Goal: Task Accomplishment & Management: Use online tool/utility

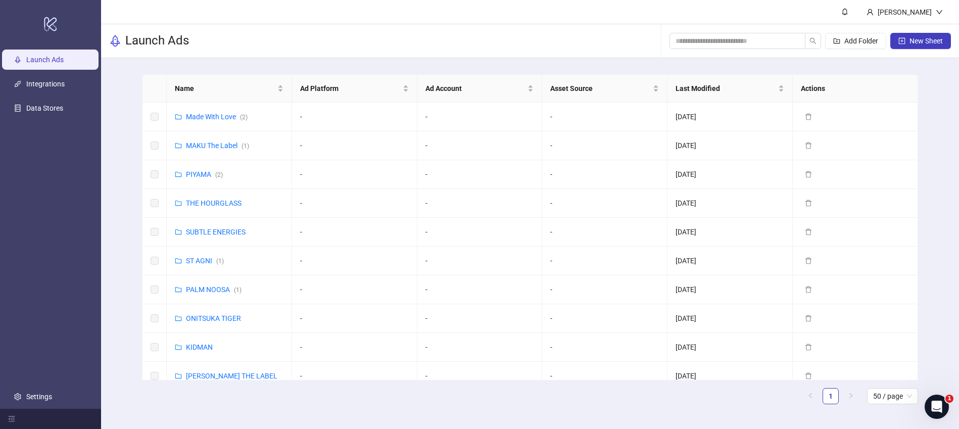
click at [131, 157] on div "Name Ad Platform Ad Account Asset Source Last Modified Actions Made With Love (…" at bounding box center [530, 243] width 858 height 370
click at [744, 36] on input "search" at bounding box center [734, 40] width 116 height 11
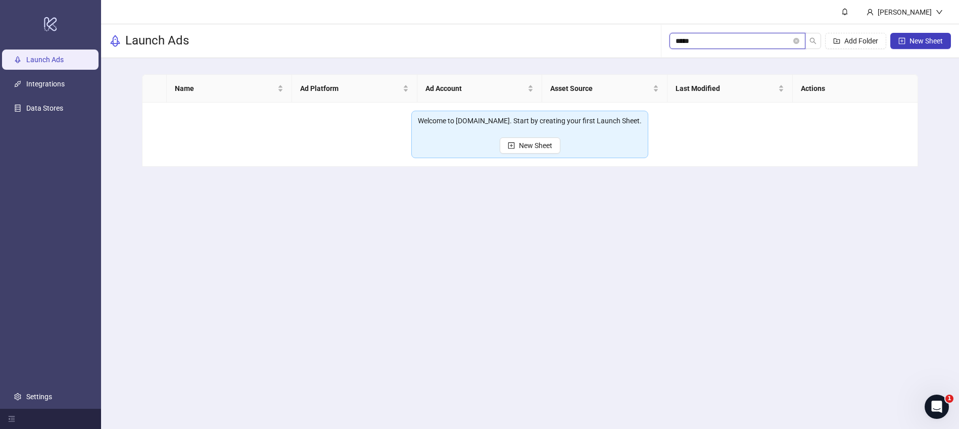
click at [737, 44] on input "*****" at bounding box center [734, 40] width 116 height 11
type input "****"
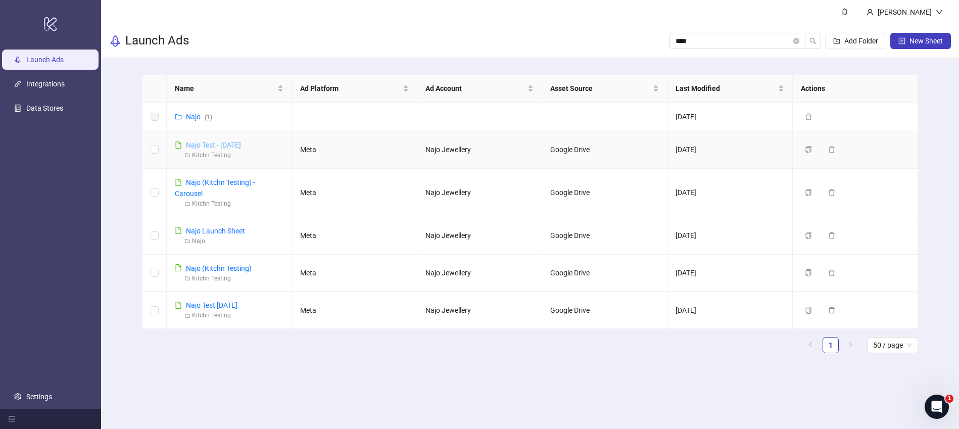
click at [206, 146] on link "Najo Test - [DATE]" at bounding box center [213, 145] width 55 height 8
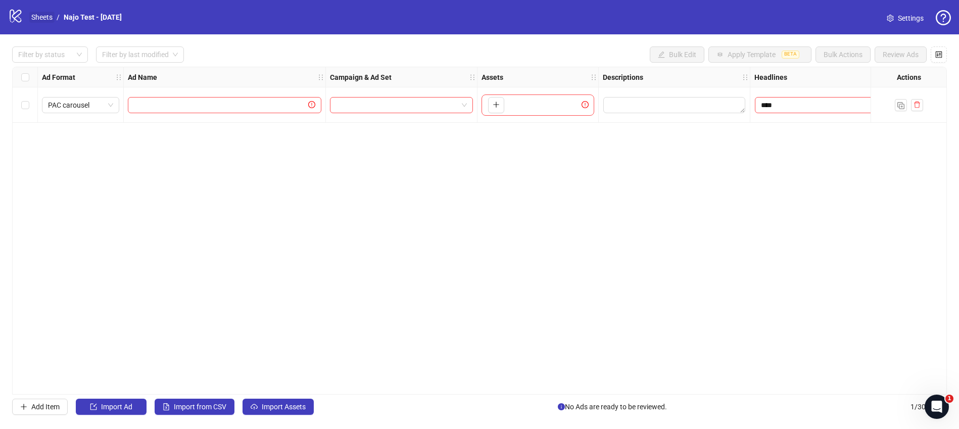
click at [42, 15] on link "Sheets" at bounding box center [41, 17] width 25 height 11
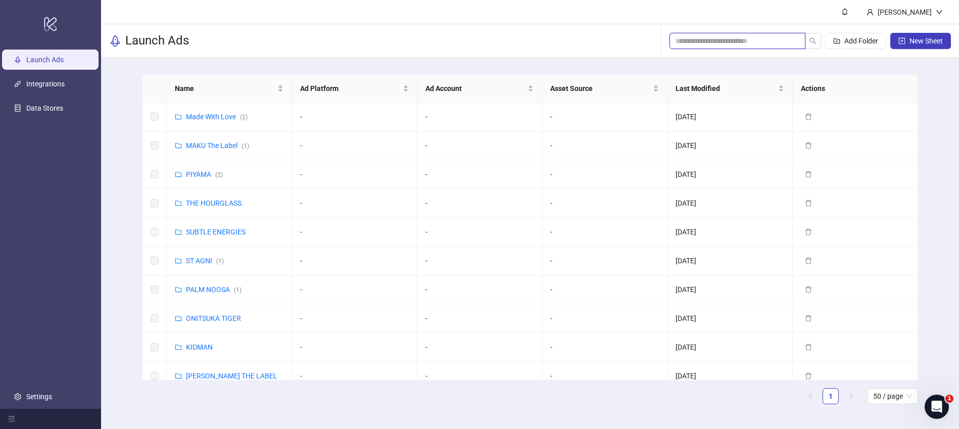
click at [734, 41] on input "search" at bounding box center [734, 40] width 116 height 11
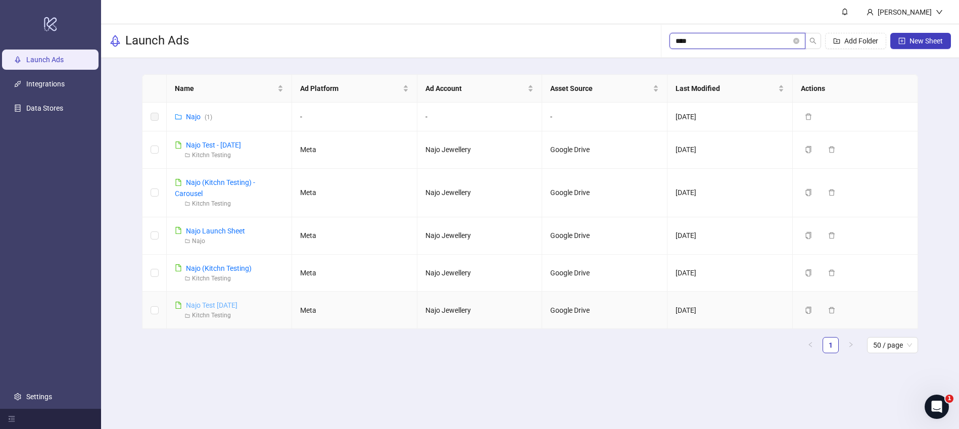
type input "****"
click at [205, 305] on link "Najo Test 22nd Aug" at bounding box center [212, 305] width 52 height 8
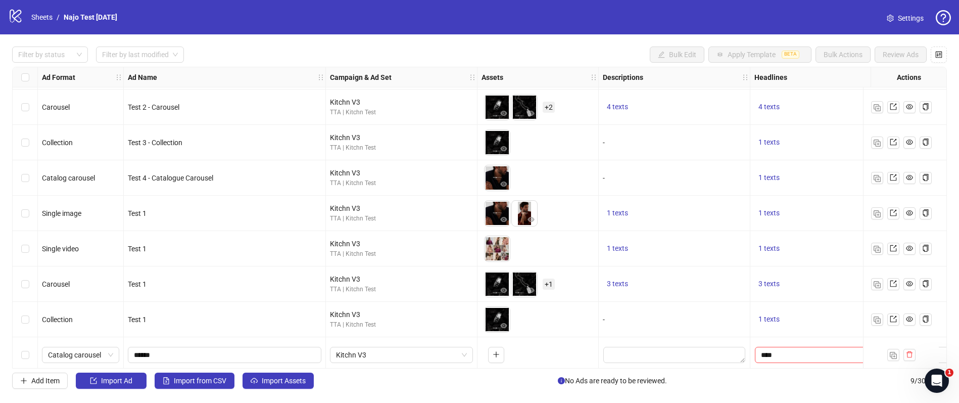
scroll to position [42, 0]
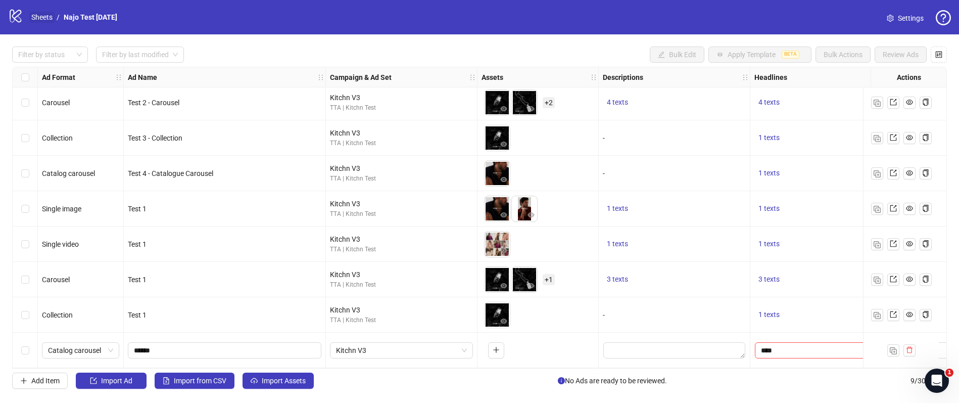
click at [44, 20] on link "Sheets" at bounding box center [41, 17] width 25 height 11
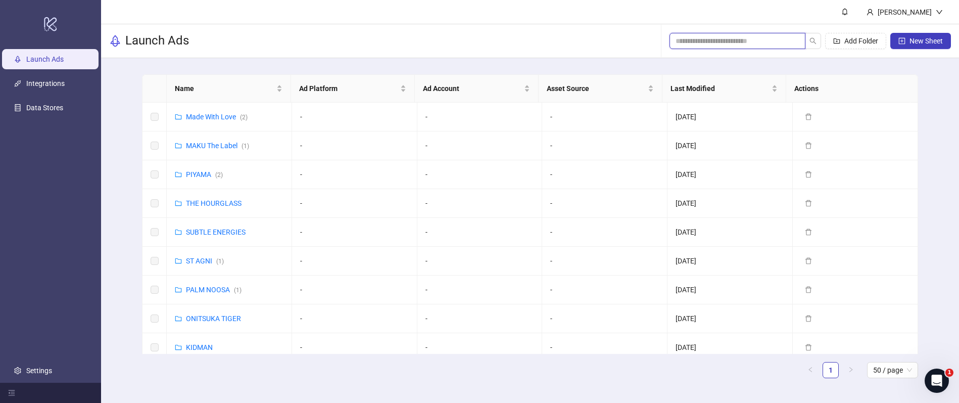
click at [740, 43] on input "search" at bounding box center [734, 40] width 116 height 11
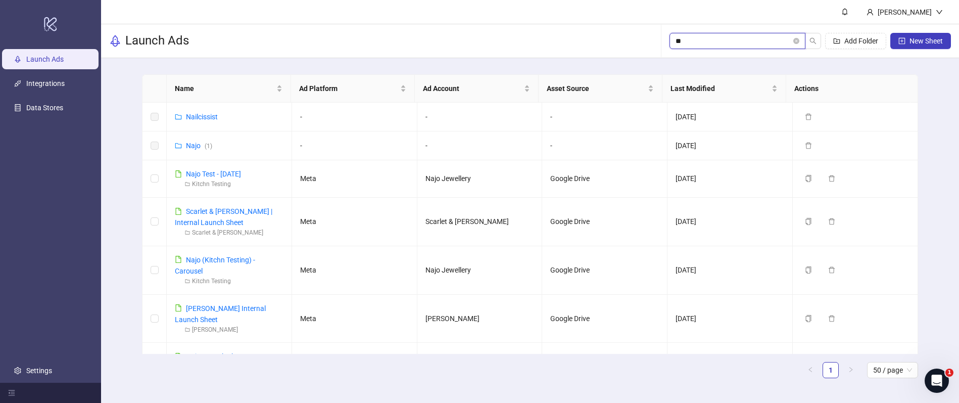
type input "*"
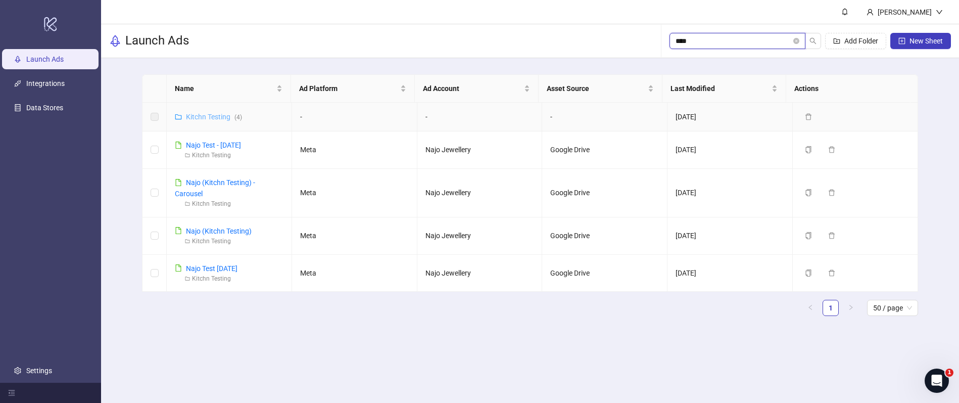
type input "****"
click at [219, 115] on link "Kitchn Testing ( 4 )" at bounding box center [214, 117] width 56 height 8
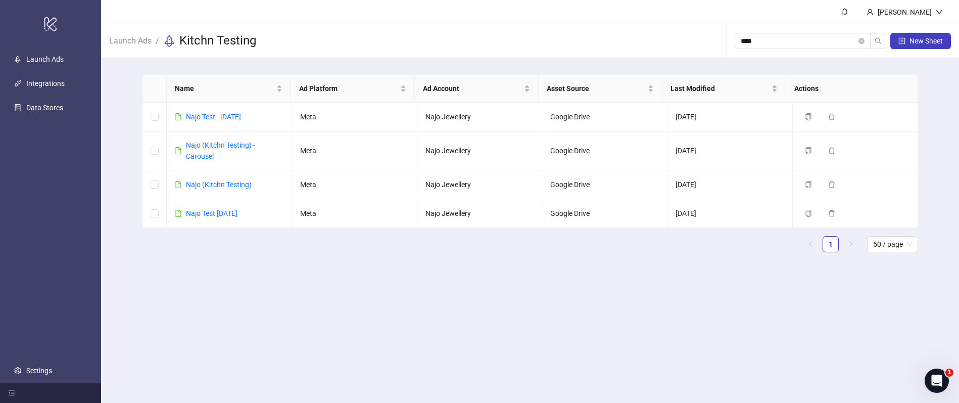
click at [266, 253] on div "Name Ad Platform Ad Account Asset Source Last Modified Actions Najo Test - 16th…" at bounding box center [530, 167] width 776 height 186
click at [217, 115] on link "Najo Test - [DATE]" at bounding box center [213, 117] width 55 height 8
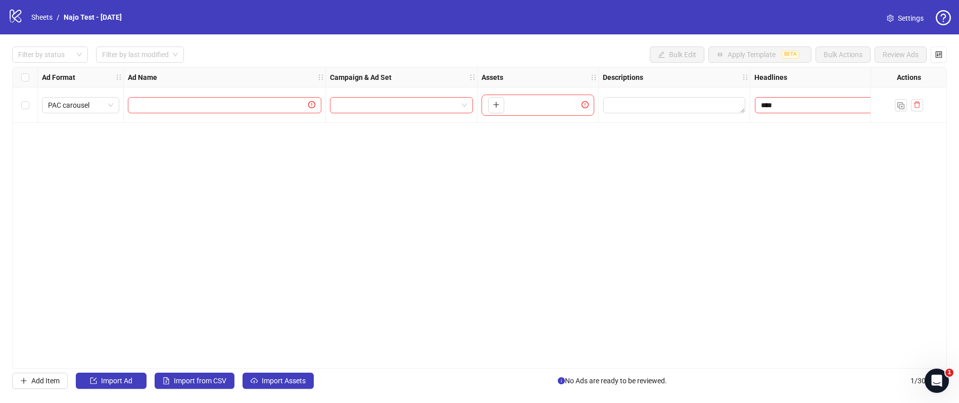
click at [324, 155] on div "Ad Format Ad Name Campaign & Ad Set Assets Descriptions Headlines Primary Texts…" at bounding box center [479, 218] width 935 height 302
click at [920, 102] on button "button" at bounding box center [917, 105] width 12 height 12
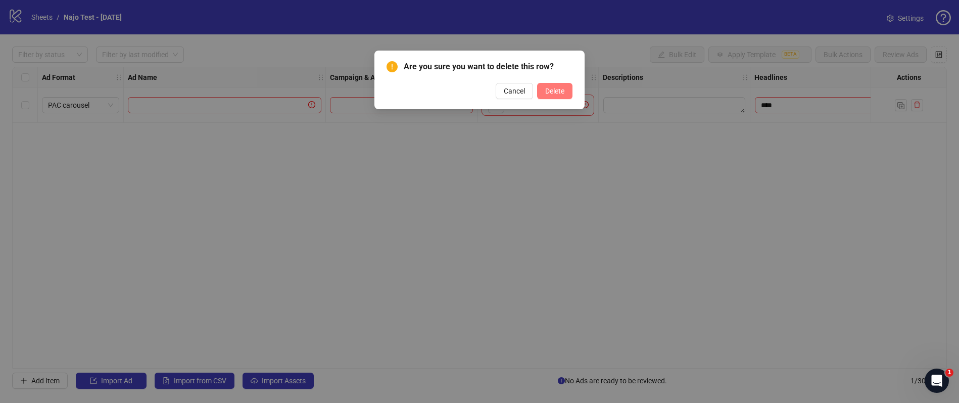
click at [545, 92] on span "Delete" at bounding box center [554, 91] width 19 height 8
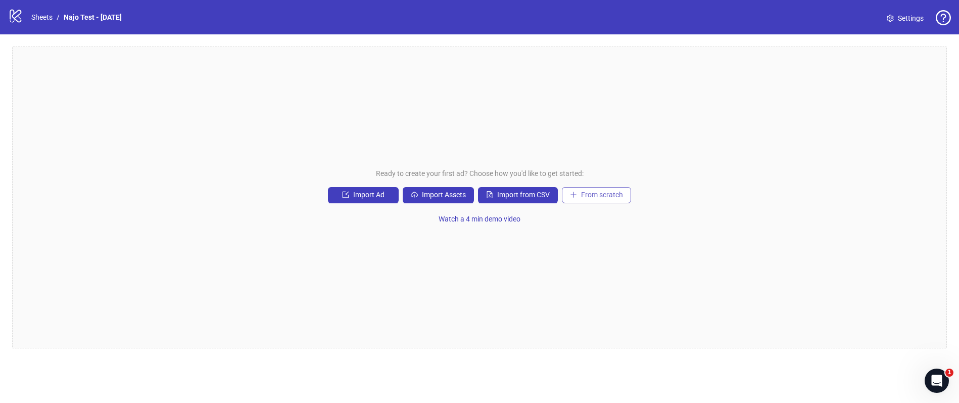
click at [610, 197] on span "From scratch" at bounding box center [602, 195] width 42 height 8
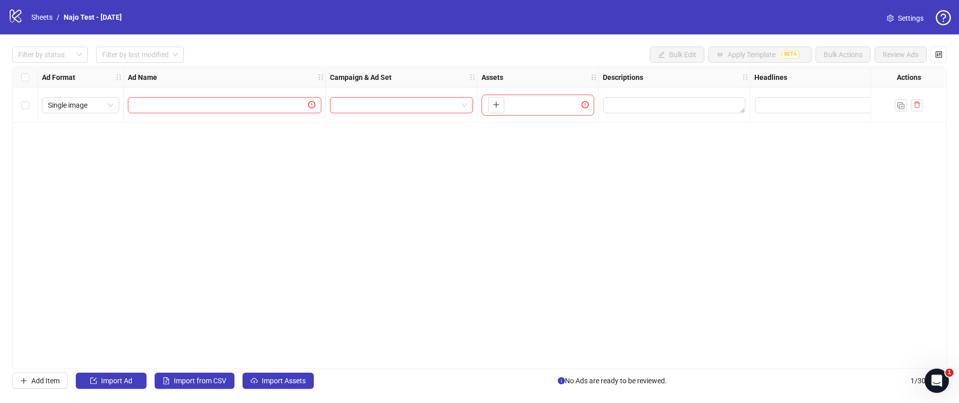
click at [224, 148] on div "Ad Format Ad Name Campaign & Ad Set Assets Descriptions Headlines Primary Texts…" at bounding box center [479, 218] width 935 height 302
click at [119, 102] on div "Single image" at bounding box center [81, 104] width 86 height 35
click at [106, 104] on span "Single image" at bounding box center [80, 105] width 65 height 15
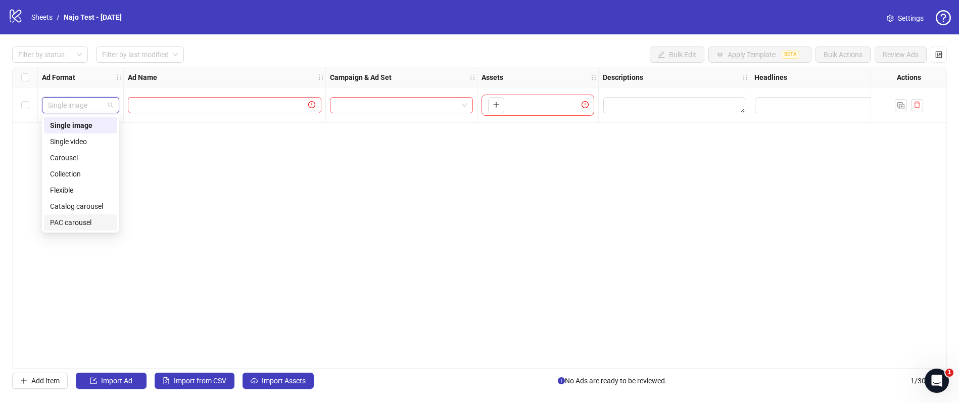
click at [88, 223] on div "PAC carousel" at bounding box center [80, 222] width 61 height 11
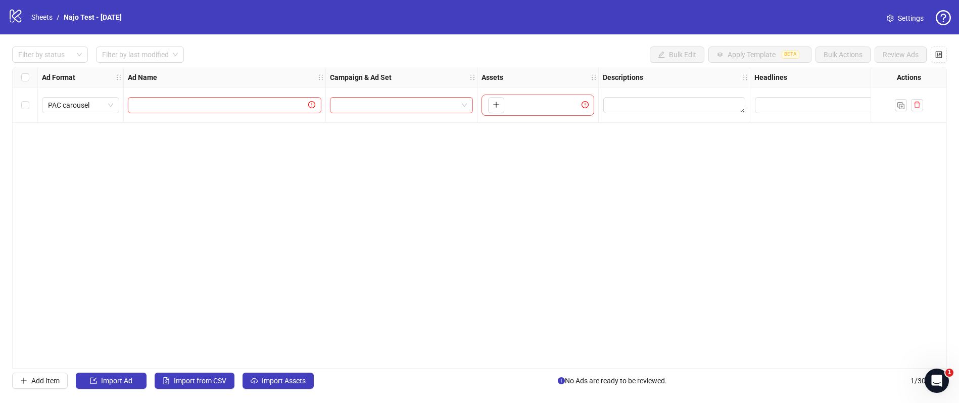
click at [318, 154] on div "Ad Format Ad Name Campaign & Ad Set Assets Descriptions Headlines Primary Texts…" at bounding box center [479, 218] width 935 height 302
click at [216, 104] on input "text" at bounding box center [220, 105] width 172 height 11
type input "***"
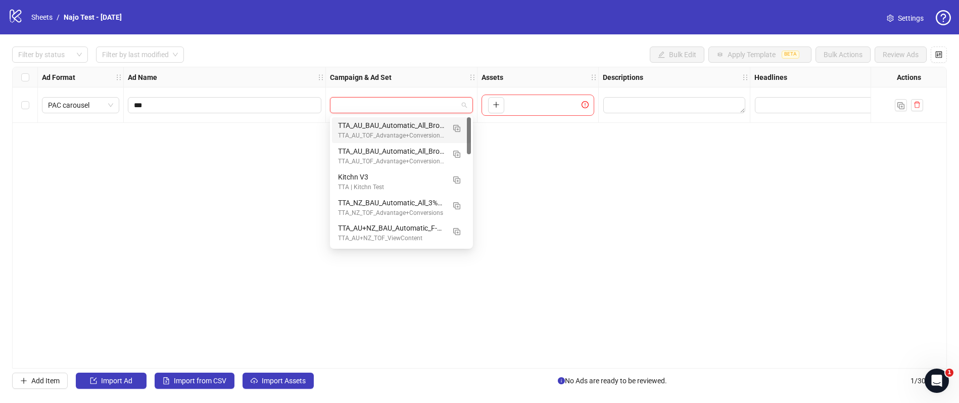
click at [378, 110] on input "search" at bounding box center [397, 105] width 122 height 15
type input "*"
click at [367, 172] on div "Kitchn V3" at bounding box center [391, 176] width 107 height 11
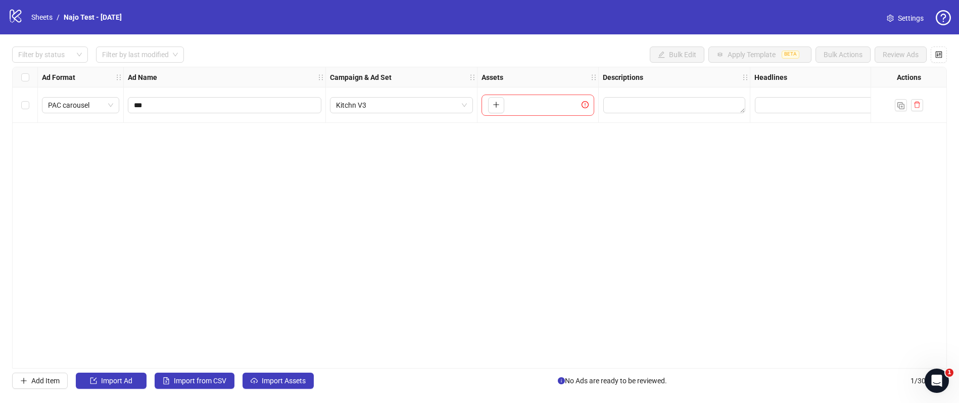
click at [511, 106] on div "To pick up a draggable item, press the space bar. While dragging, use the arrow…" at bounding box center [538, 105] width 113 height 21
click at [625, 107] on textarea "Edit values" at bounding box center [674, 105] width 142 height 16
click at [481, 142] on div "Ad Format Ad Name Campaign & Ad Set Assets Descriptions Headlines Primary Texts…" at bounding box center [479, 218] width 935 height 302
click at [643, 109] on textarea "Edit values" at bounding box center [674, 105] width 142 height 16
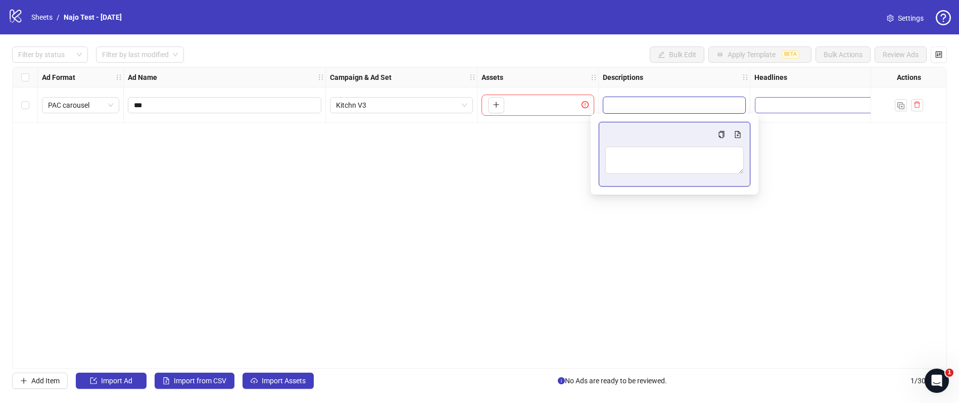
click at [799, 102] on input "Edit values" at bounding box center [826, 105] width 142 height 16
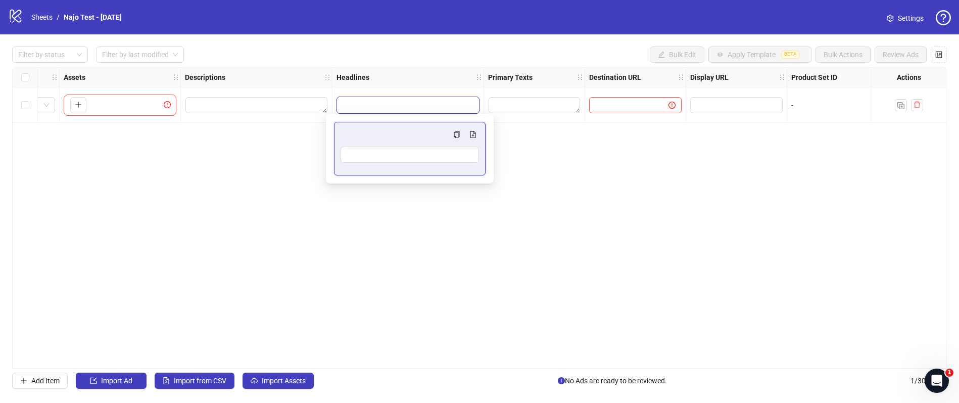
scroll to position [0, 419]
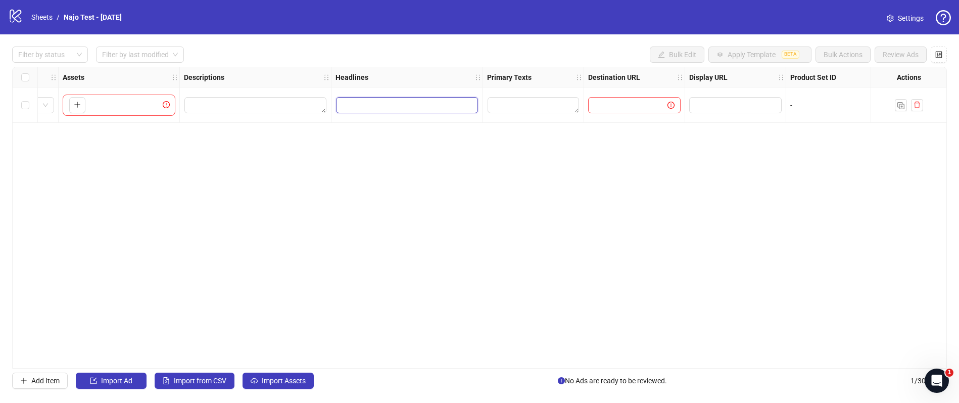
click at [400, 104] on input "Edit values" at bounding box center [407, 105] width 142 height 16
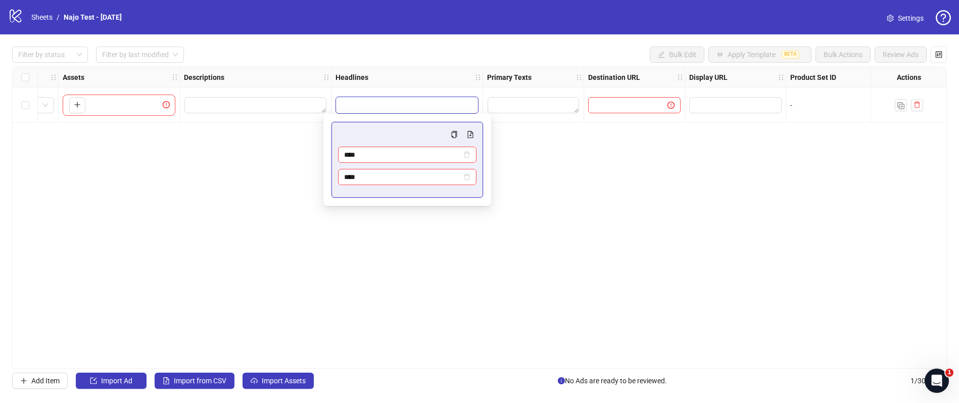
click at [535, 166] on div "Ad Format Ad Name Campaign & Ad Set Assets Descriptions Headlines Primary Texts…" at bounding box center [479, 218] width 935 height 302
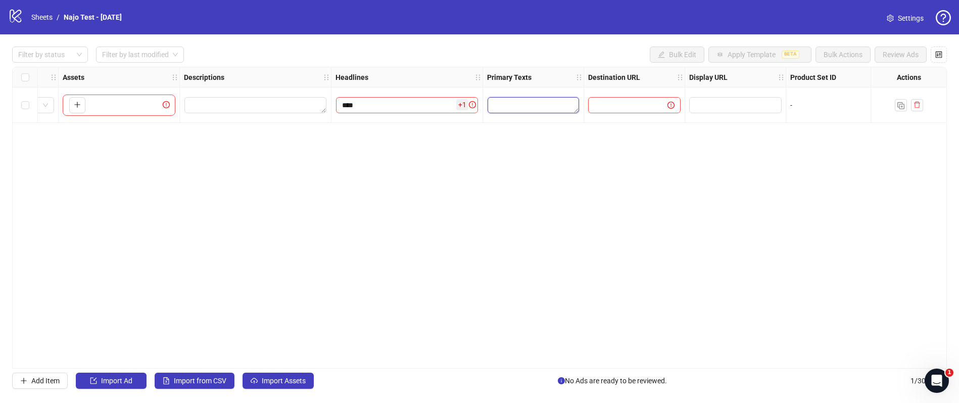
click at [525, 110] on textarea "Edit values" at bounding box center [533, 105] width 91 height 16
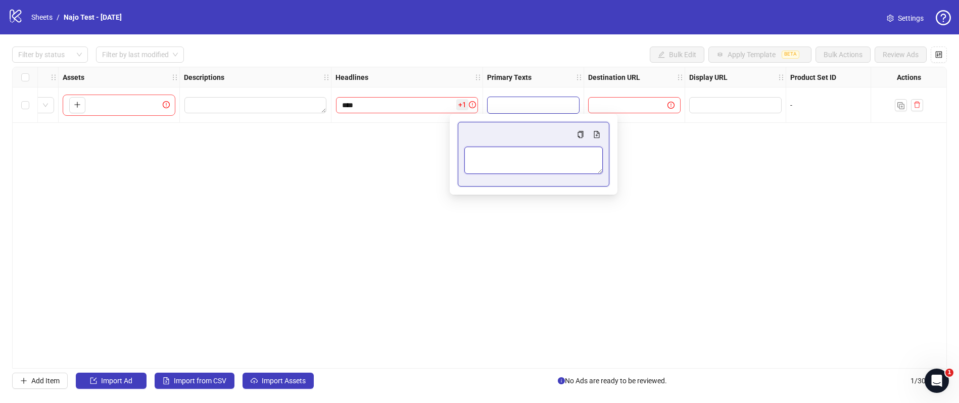
click at [517, 164] on textarea "Multi-text input container - paste or copy values" at bounding box center [533, 160] width 138 height 27
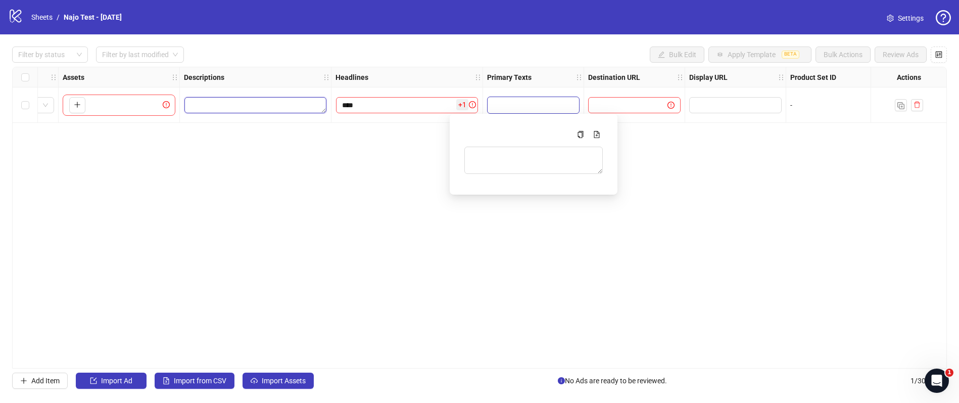
click at [203, 104] on textarea "Edit values" at bounding box center [255, 105] width 142 height 16
click at [262, 105] on textarea "Edit values" at bounding box center [255, 105] width 142 height 16
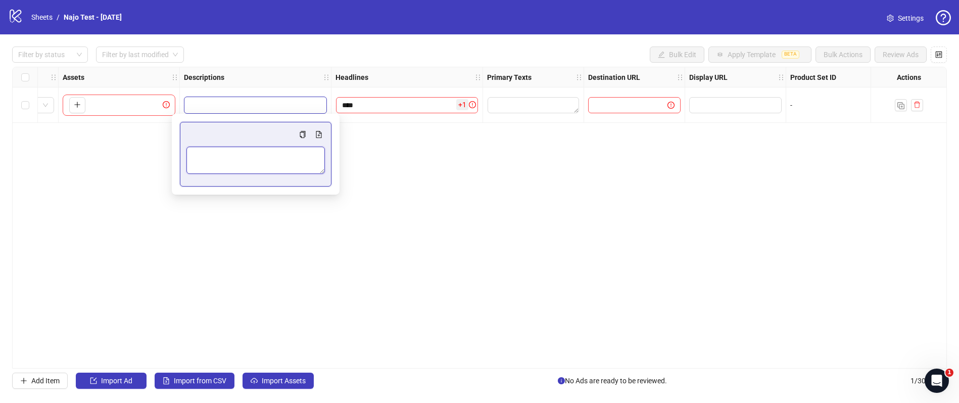
click at [243, 163] on textarea "Multi-text input container - paste or copy values" at bounding box center [255, 160] width 138 height 27
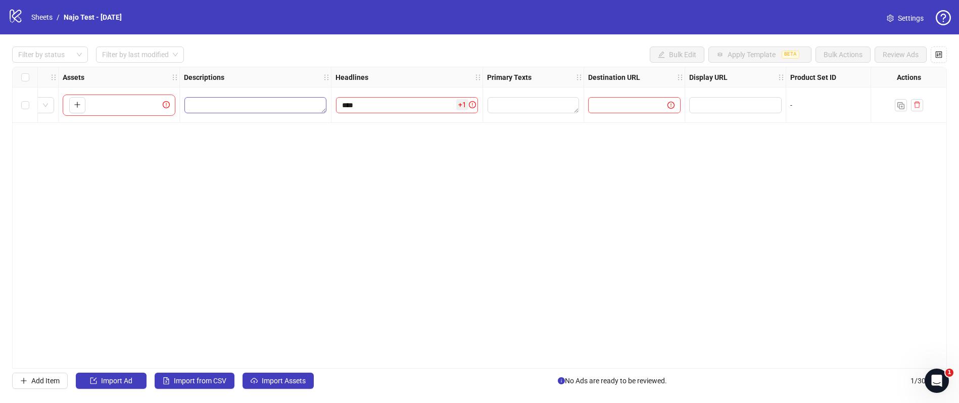
click at [240, 106] on textarea "Edit values" at bounding box center [255, 105] width 142 height 16
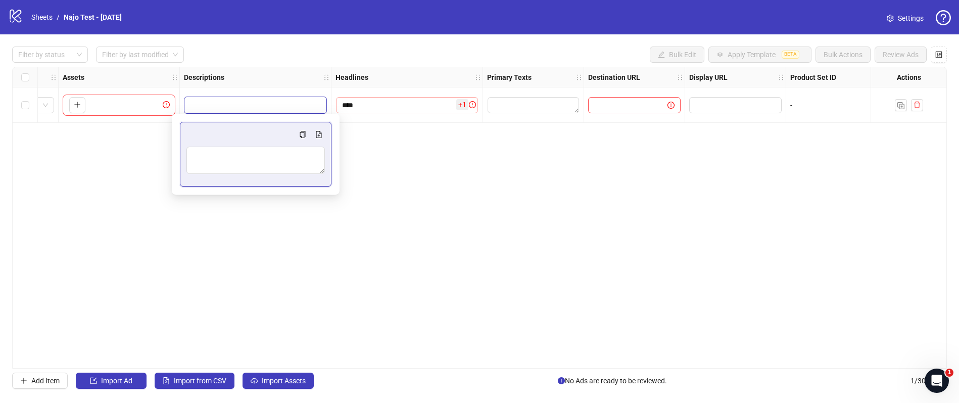
click at [384, 100] on input "****" at bounding box center [407, 105] width 142 height 16
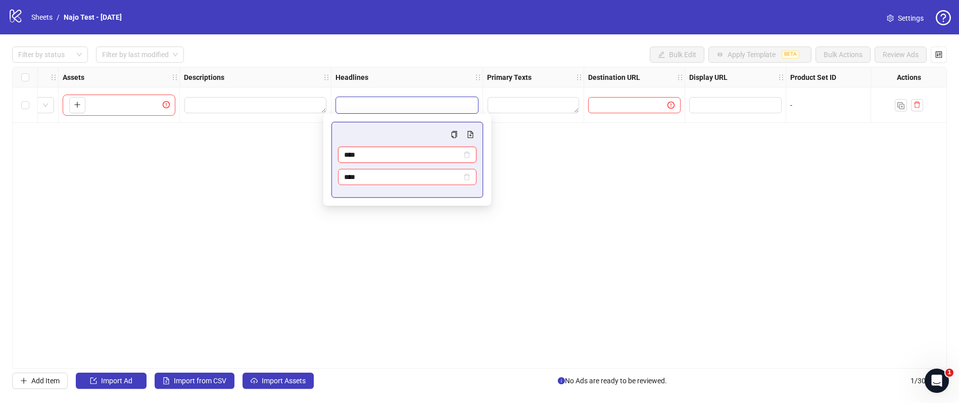
click at [371, 153] on input "****" at bounding box center [402, 154] width 117 height 11
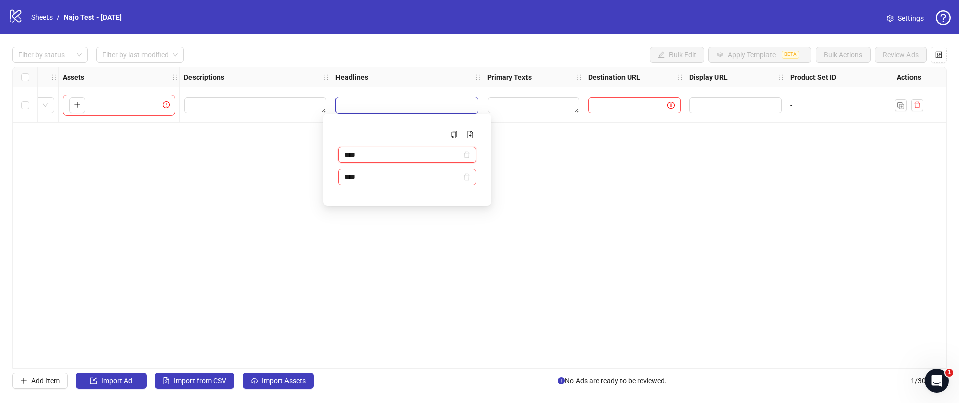
click at [371, 153] on input "****" at bounding box center [402, 154] width 117 height 11
click at [376, 179] on input "****" at bounding box center [402, 176] width 117 height 11
click at [209, 130] on div "Ad Format Ad Name Campaign & Ad Set Assets Descriptions Headlines Primary Texts…" at bounding box center [479, 218] width 935 height 302
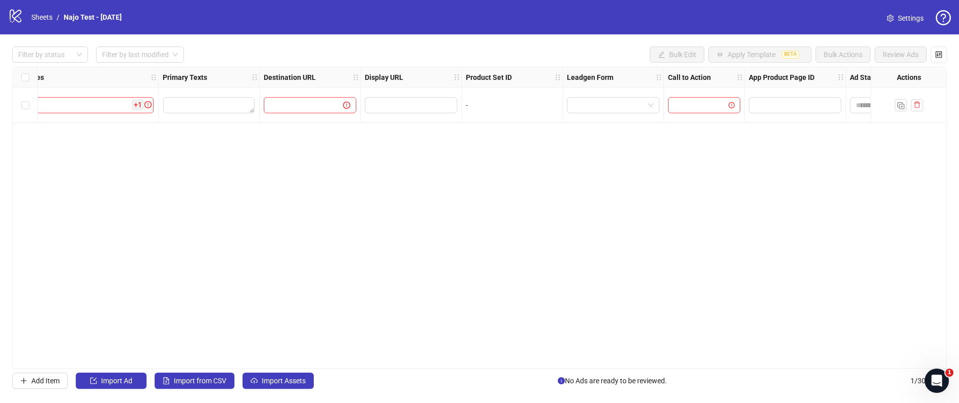
scroll to position [0, 921]
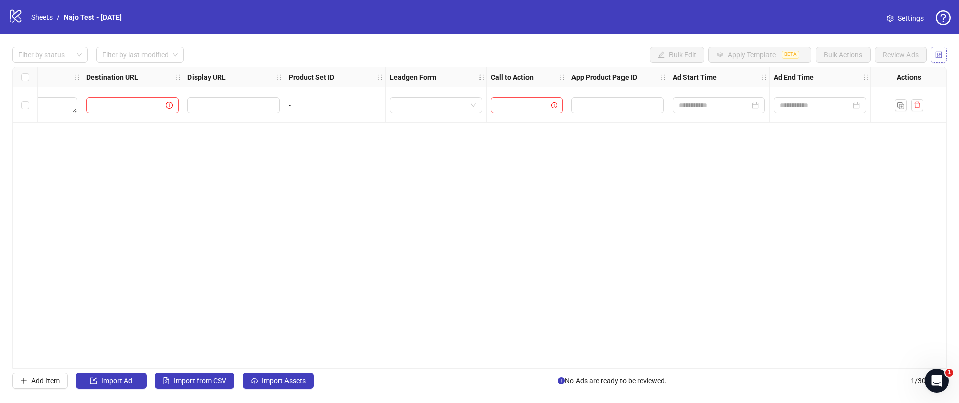
click at [942, 55] on icon "control" at bounding box center [939, 54] width 7 height 7
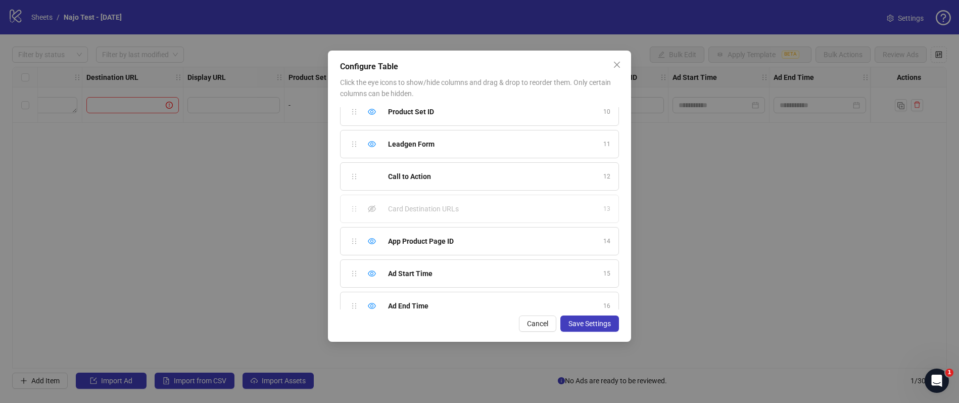
scroll to position [315, 0]
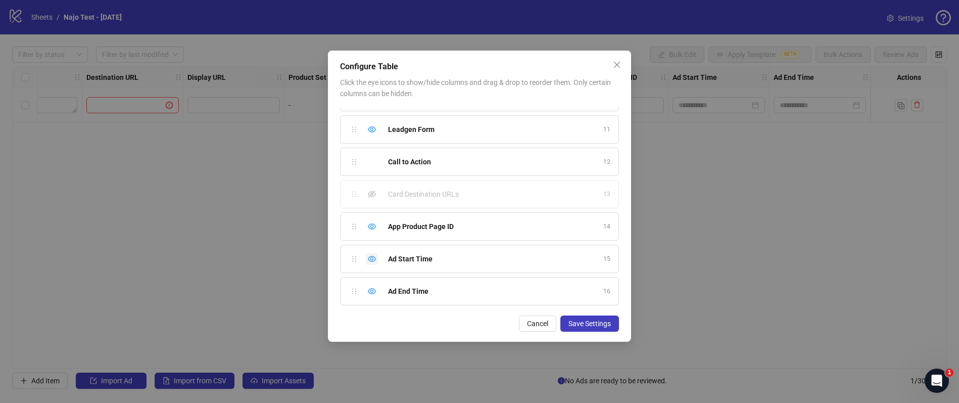
click at [374, 258] on icon "eye" at bounding box center [372, 259] width 8 height 8
click at [372, 291] on icon "eye" at bounding box center [372, 291] width 8 height 8
click at [371, 260] on icon "eye-invisible" at bounding box center [372, 259] width 2 height 2
click at [372, 290] on icon "eye-invisible" at bounding box center [372, 291] width 8 height 7
click at [593, 326] on span "Save Settings" at bounding box center [590, 323] width 42 height 8
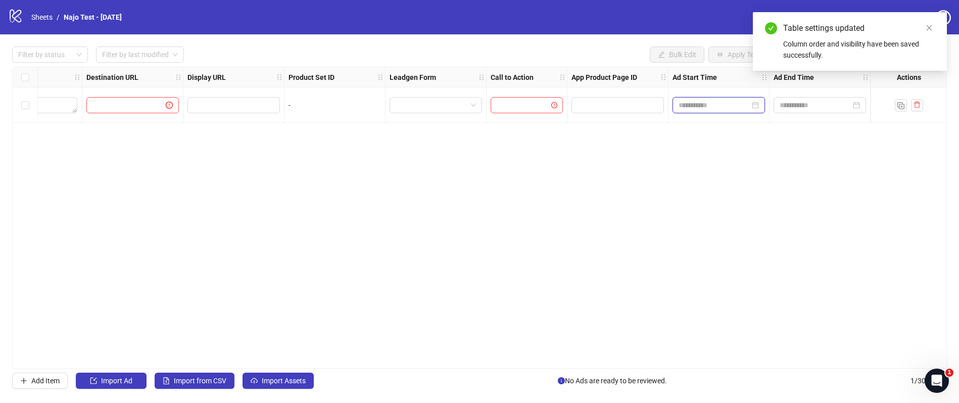
click at [728, 106] on input at bounding box center [714, 105] width 71 height 11
click at [788, 105] on input at bounding box center [815, 105] width 71 height 11
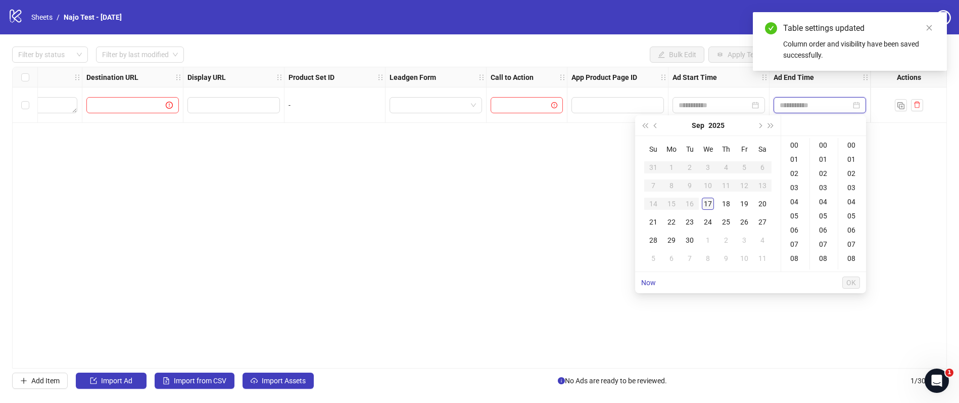
type input "**********"
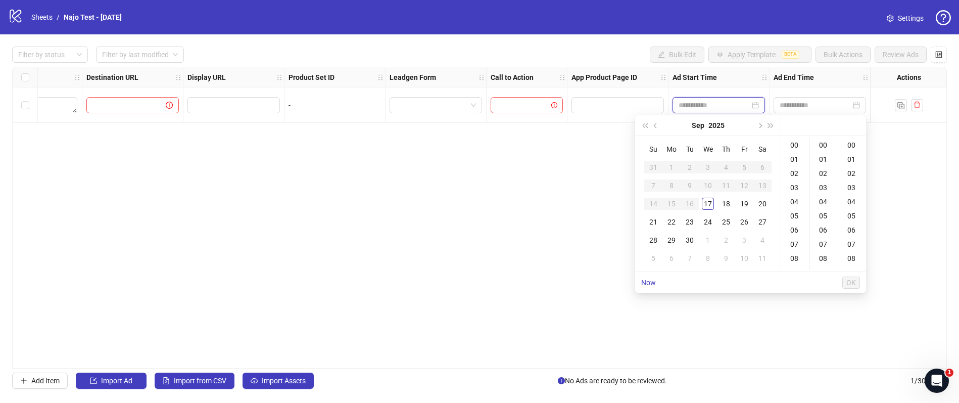
click at [711, 109] on input at bounding box center [714, 105] width 71 height 11
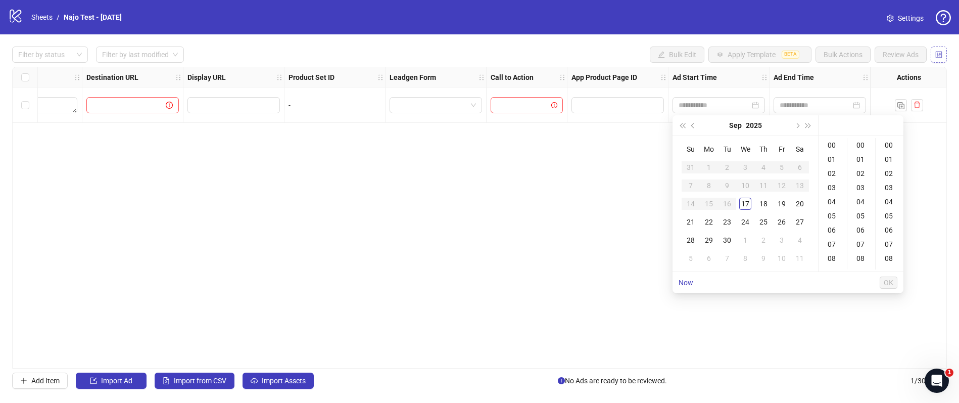
click at [942, 55] on icon "control" at bounding box center [939, 54] width 7 height 7
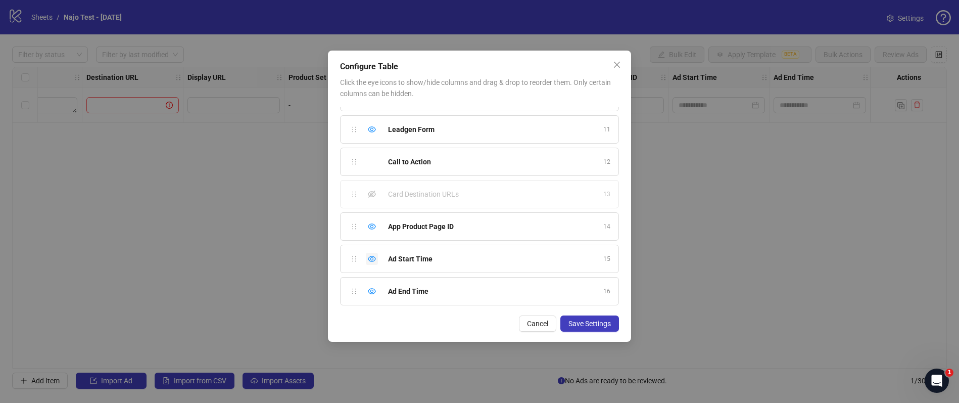
click at [373, 259] on icon "eye" at bounding box center [372, 259] width 8 height 8
click at [371, 291] on icon "eye" at bounding box center [372, 291] width 8 height 8
click at [568, 322] on button "Save Settings" at bounding box center [589, 323] width 59 height 16
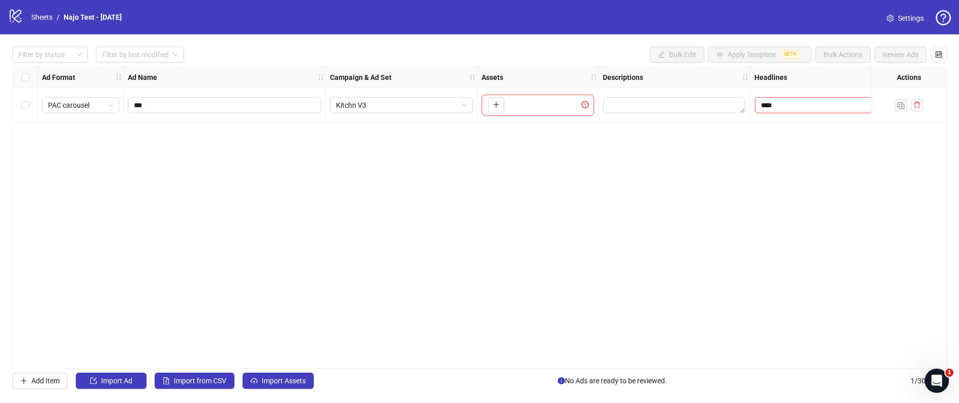
click at [321, 135] on div "Ad Format Ad Name Campaign & Ad Set Assets Descriptions Headlines Primary Texts…" at bounding box center [479, 218] width 935 height 302
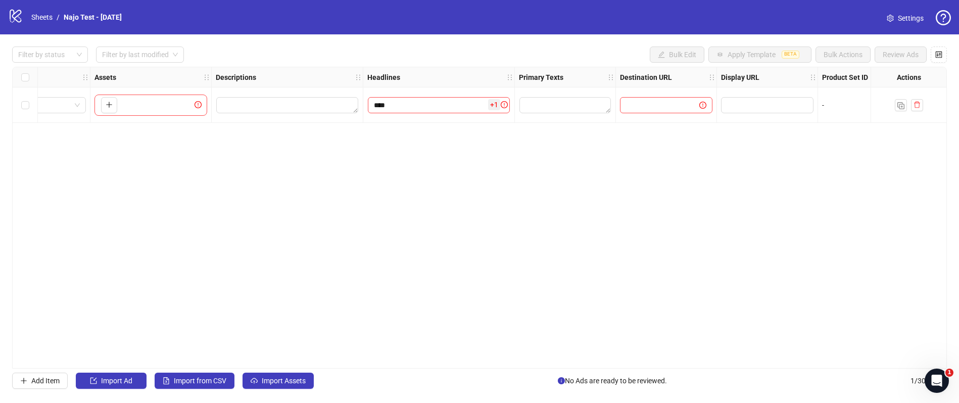
scroll to position [0, 388]
click at [942, 57] on icon "control" at bounding box center [939, 54] width 7 height 7
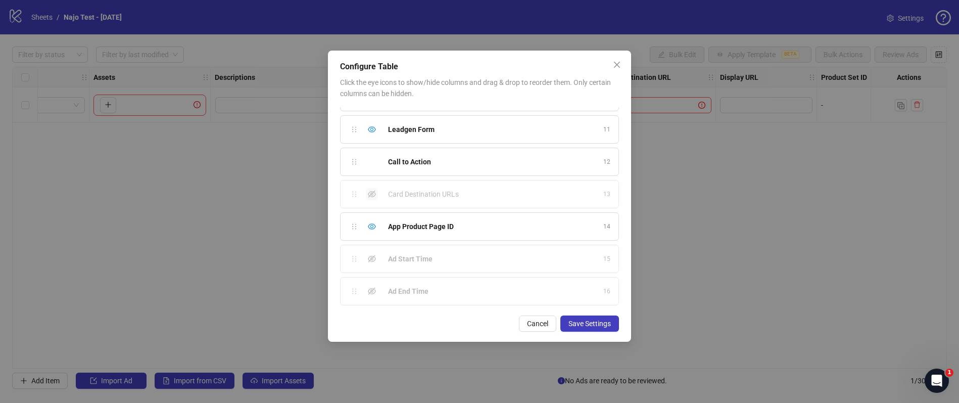
click at [372, 194] on icon "eye-invisible" at bounding box center [372, 194] width 8 height 8
drag, startPoint x: 388, startPoint y: 196, endPoint x: 460, endPoint y: 197, distance: 71.8
click at [460, 197] on div "Card Destination URLs" at bounding box center [492, 196] width 209 height 11
click at [373, 198] on icon "eye" at bounding box center [372, 196] width 8 height 8
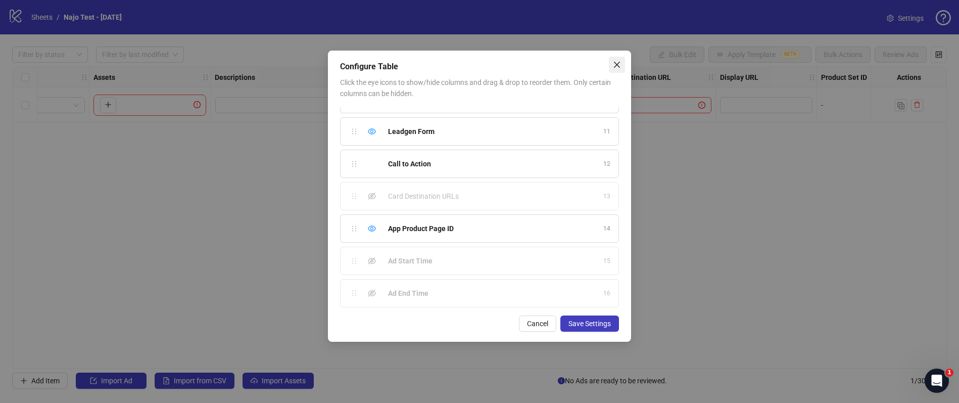
click at [615, 67] on icon "close" at bounding box center [617, 65] width 8 height 8
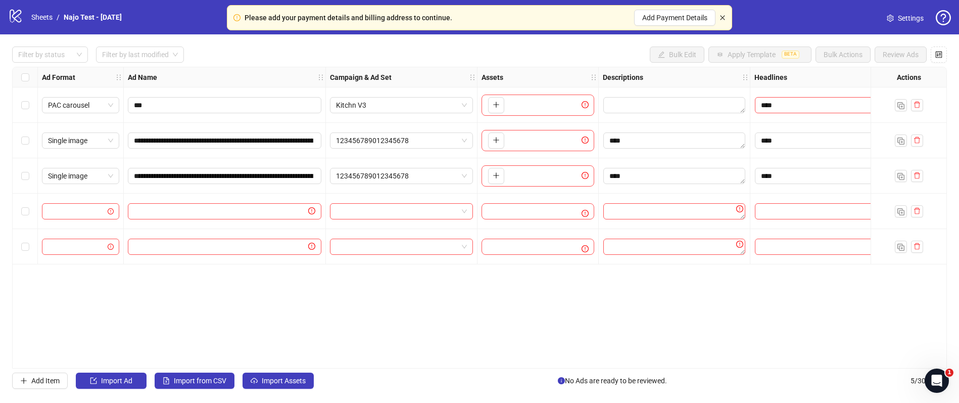
click at [723, 17] on icon "close" at bounding box center [723, 18] width 6 height 6
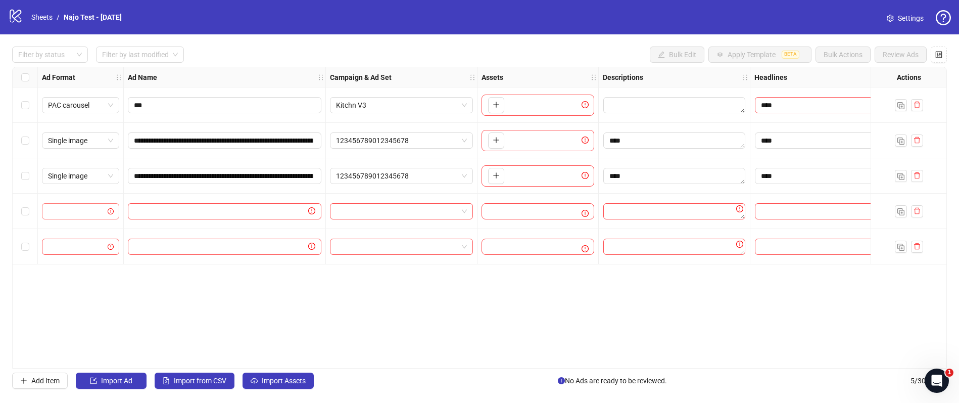
click at [70, 211] on input "search" at bounding box center [76, 211] width 56 height 15
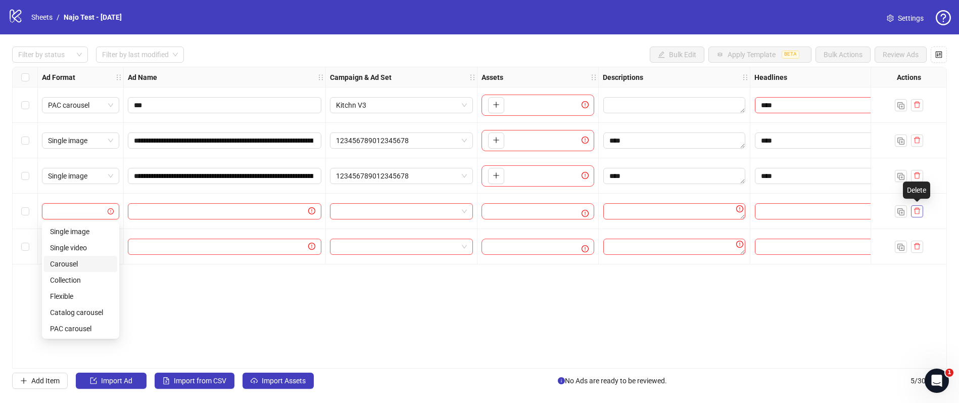
click at [917, 210] on icon "delete" at bounding box center [917, 210] width 7 height 7
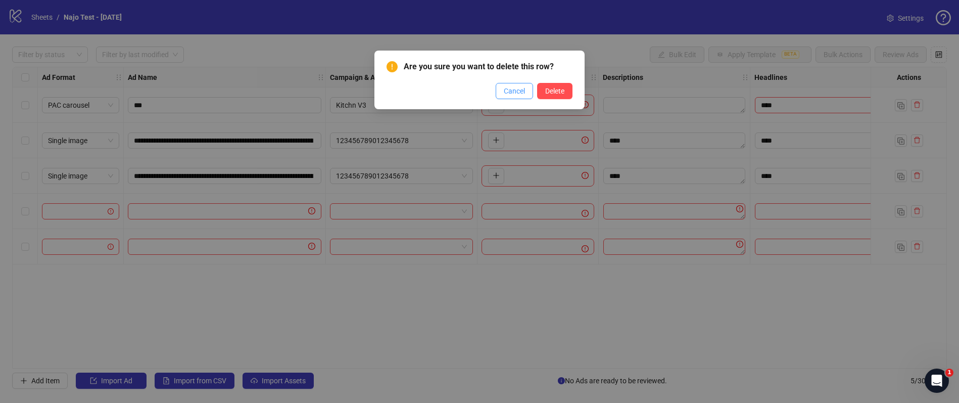
click at [509, 92] on span "Cancel" at bounding box center [514, 91] width 21 height 8
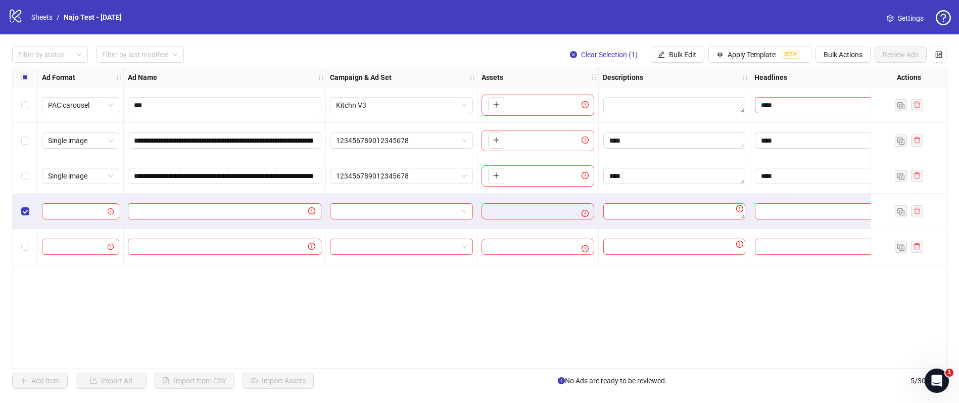
click at [26, 253] on div "Select row 5" at bounding box center [25, 246] width 25 height 35
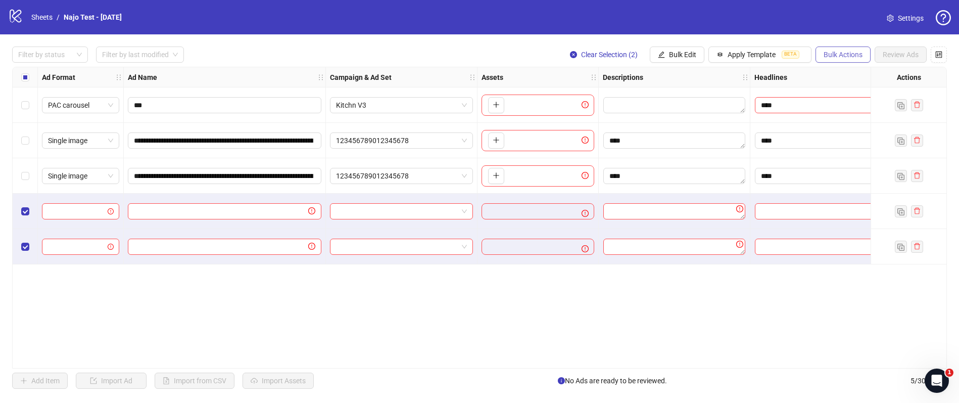
click at [843, 60] on button "Bulk Actions" at bounding box center [843, 54] width 55 height 16
click at [841, 71] on span "Delete" at bounding box center [857, 74] width 69 height 11
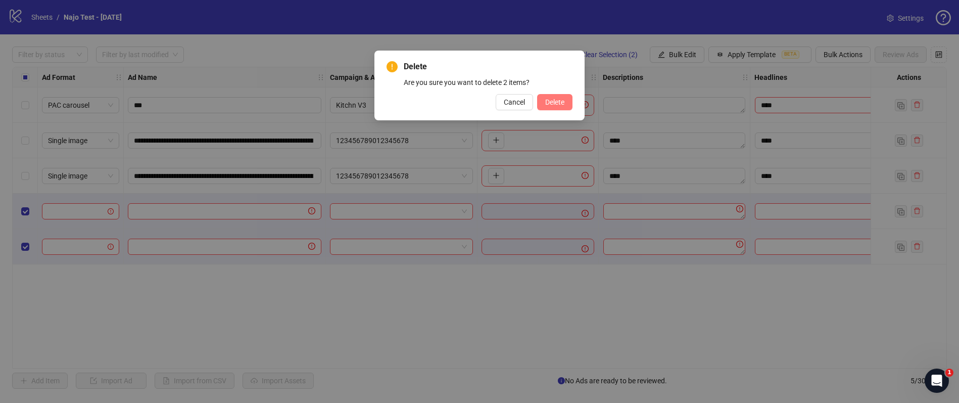
click at [564, 102] on span "Delete" at bounding box center [554, 102] width 19 height 8
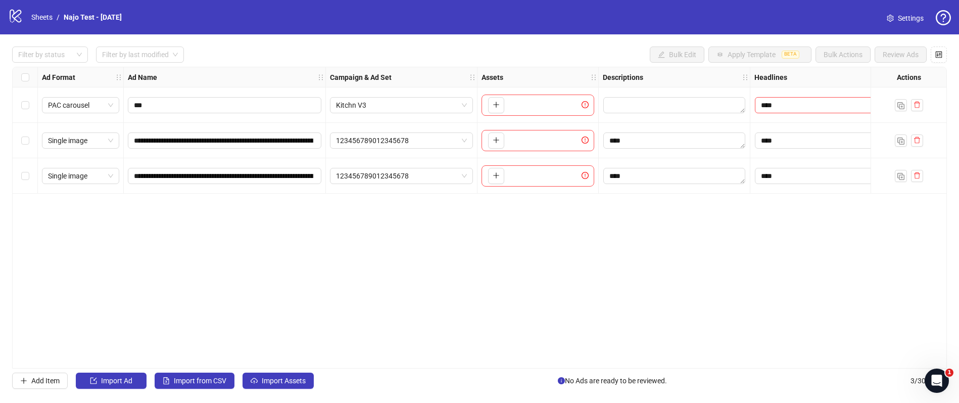
click at [657, 216] on div "**********" at bounding box center [479, 218] width 935 height 302
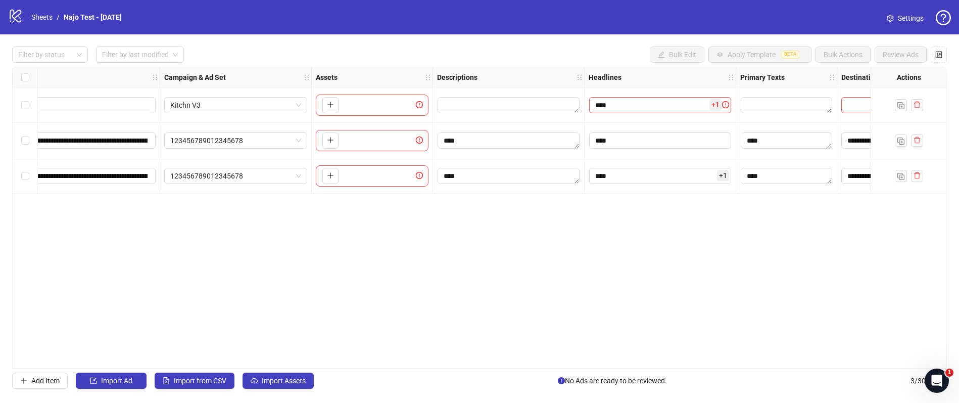
scroll to position [0, 48]
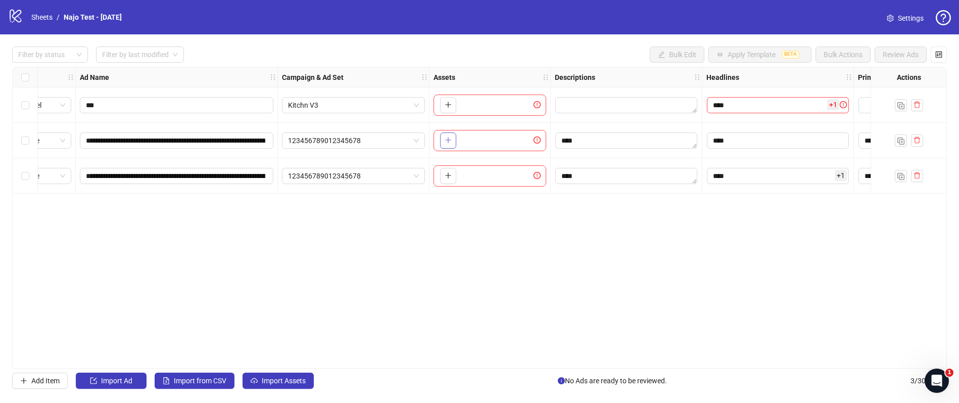
click at [448, 142] on icon "plus" at bounding box center [448, 140] width 1 height 6
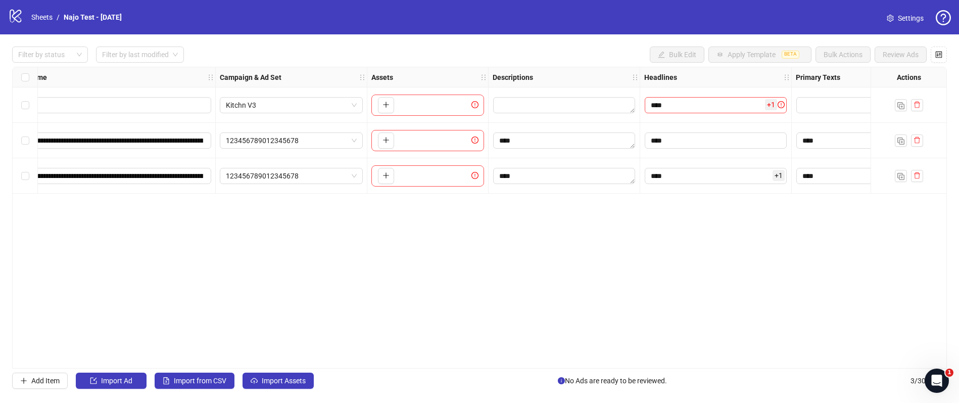
scroll to position [0, 0]
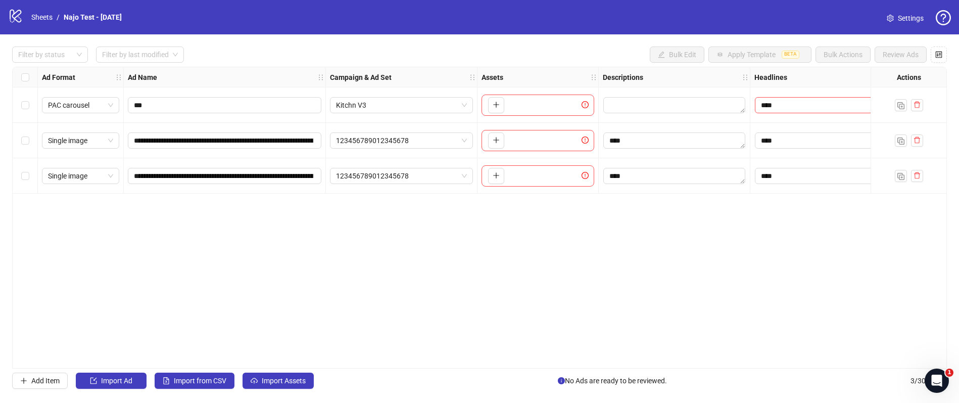
click at [260, 242] on div "**********" at bounding box center [479, 218] width 935 height 302
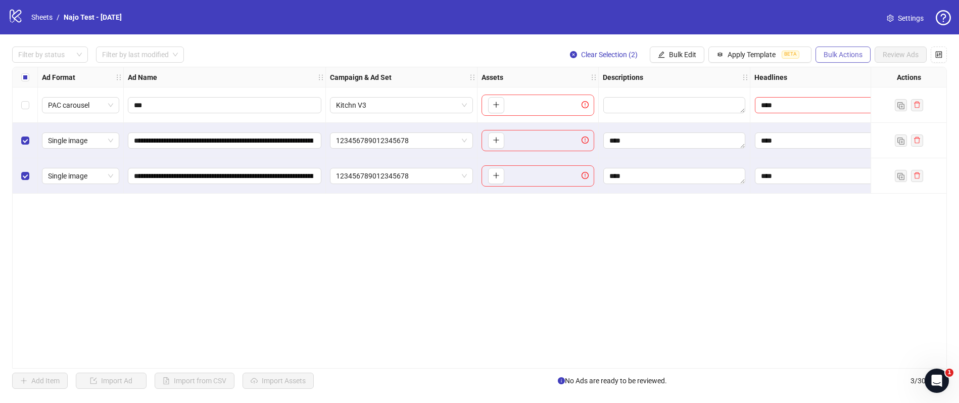
click at [835, 56] on span "Bulk Actions" at bounding box center [843, 55] width 39 height 8
click at [682, 52] on span "Bulk Edit" at bounding box center [682, 55] width 27 height 8
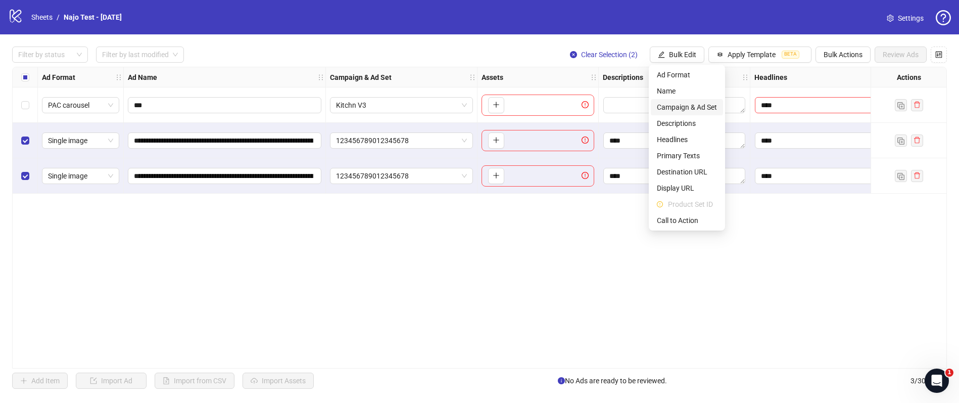
click at [679, 107] on span "Campaign & Ad Set" at bounding box center [687, 107] width 60 height 11
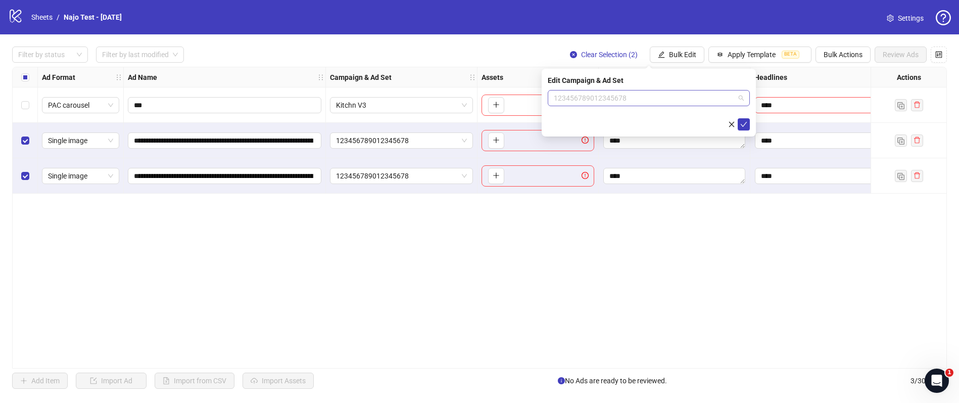
click at [607, 99] on span "123456789012345678" at bounding box center [649, 97] width 190 height 15
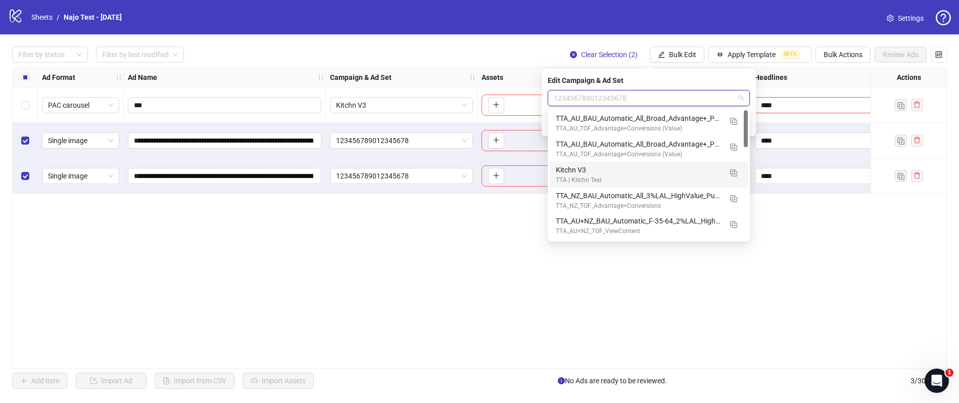
click at [591, 182] on div "TTA | Kitchn Test" at bounding box center [639, 180] width 166 height 10
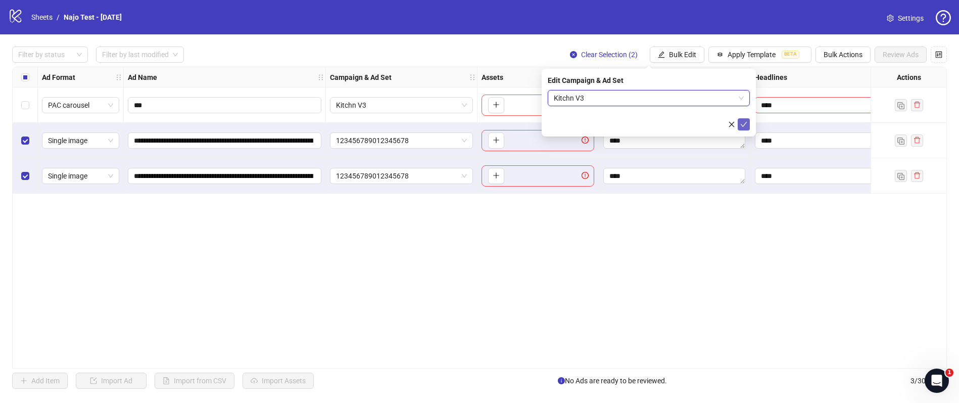
click at [747, 124] on button "submit" at bounding box center [744, 124] width 12 height 12
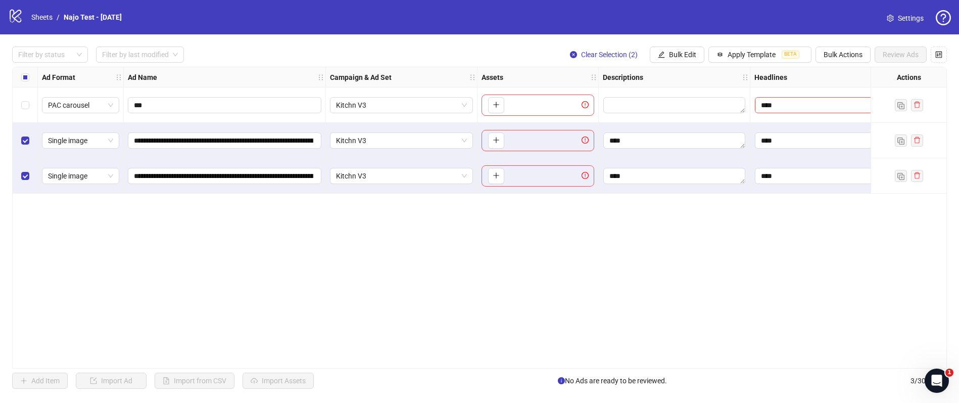
click at [519, 207] on div "**********" at bounding box center [479, 218] width 935 height 302
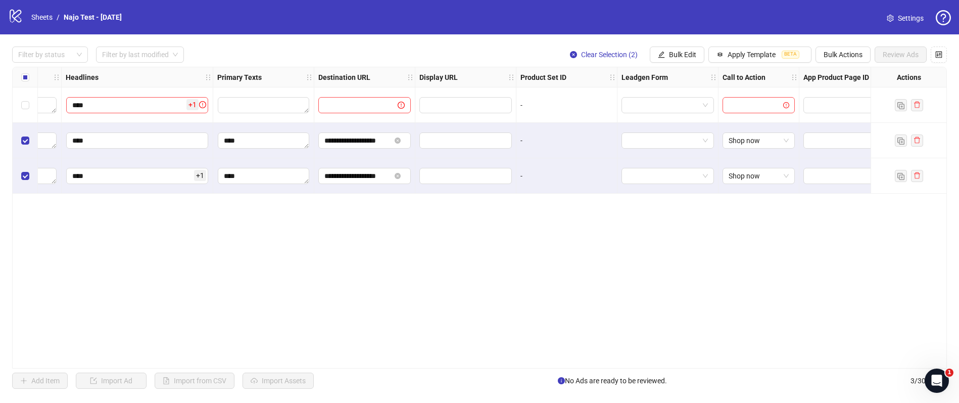
scroll to position [0, 719]
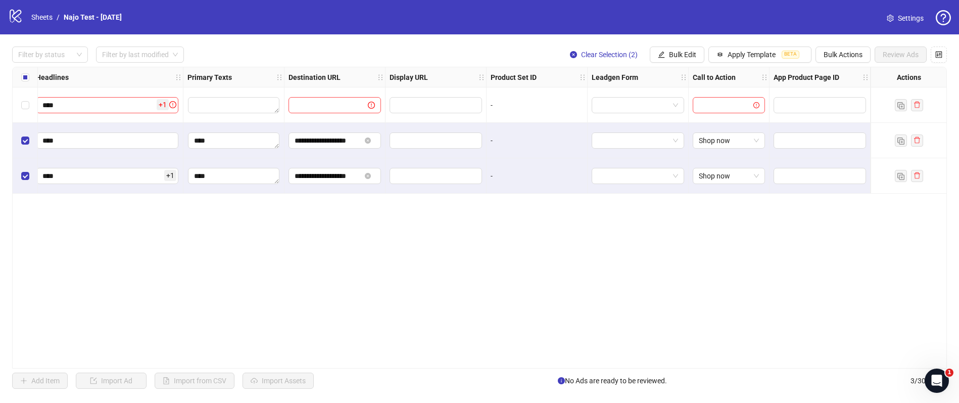
click at [910, 17] on span "Settings" at bounding box center [911, 18] width 26 height 11
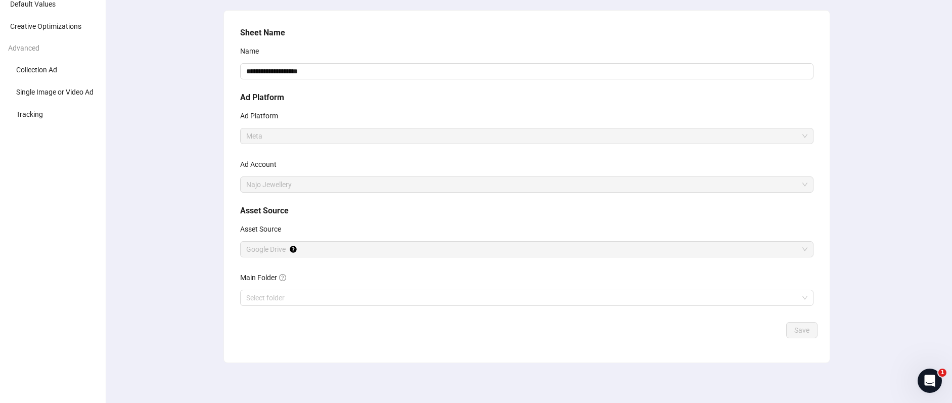
scroll to position [65, 0]
click at [278, 248] on span "Google Drive" at bounding box center [526, 248] width 561 height 15
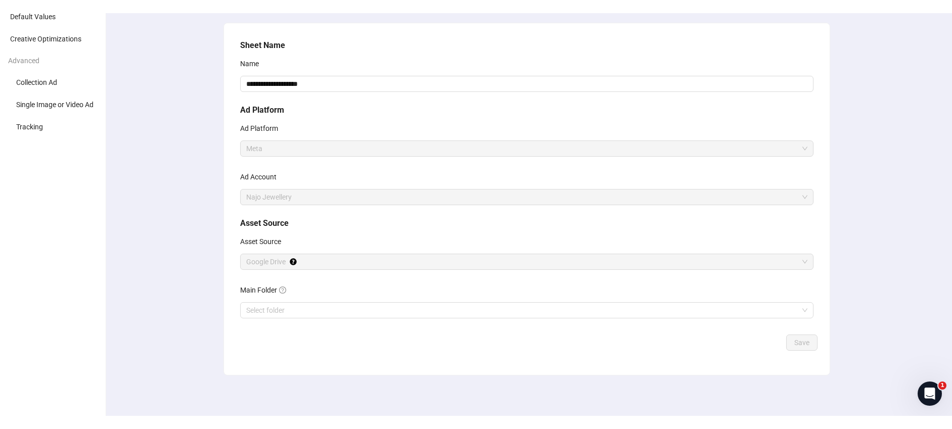
scroll to position [39, 0]
